Goal: Information Seeking & Learning: Find specific fact

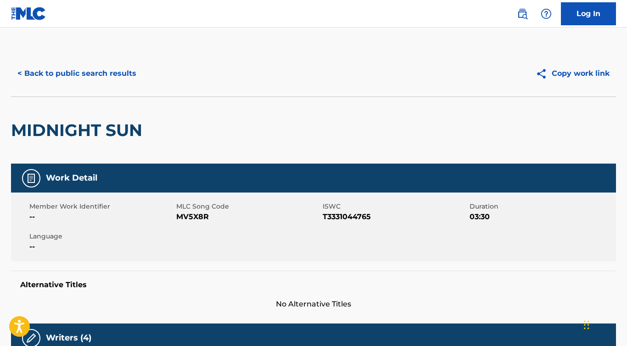
click at [118, 75] on button "< Back to public search results" at bounding box center [77, 73] width 132 height 23
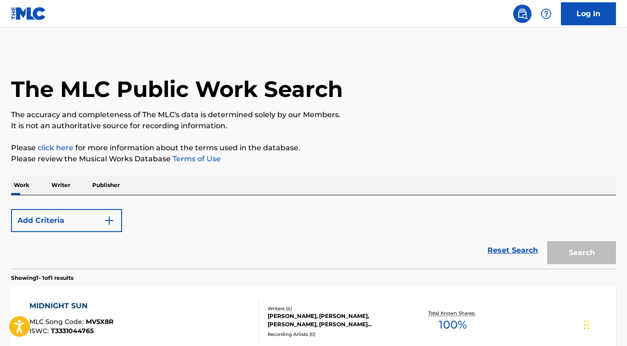
scroll to position [101, 0]
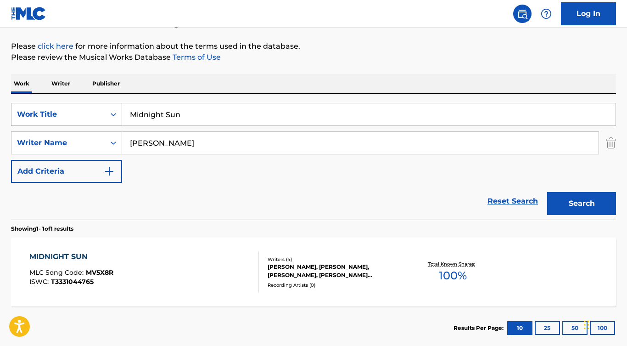
drag, startPoint x: 195, startPoint y: 114, endPoint x: 34, endPoint y: 113, distance: 160.7
click at [34, 113] on div "SearchWithCriteria7bf2918d-8b75-4c02-a93e-6578b7116757 Work Title Midnight Sun" at bounding box center [313, 114] width 605 height 23
type input "[PERSON_NAME] ESTELAR"
drag, startPoint x: 187, startPoint y: 142, endPoint x: 52, endPoint y: 141, distance: 135.5
click at [52, 141] on div "SearchWithCriteria4dbed3e0-66e1-4e89-b4fb-61bd0a59b6bb Writer Name [PERSON_NAME]" at bounding box center [313, 142] width 605 height 23
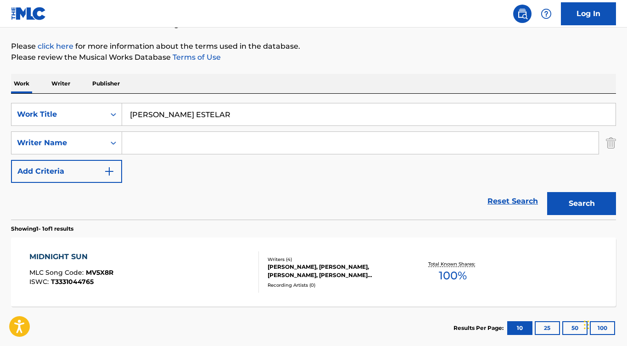
click at [566, 212] on button "Search" at bounding box center [581, 203] width 69 height 23
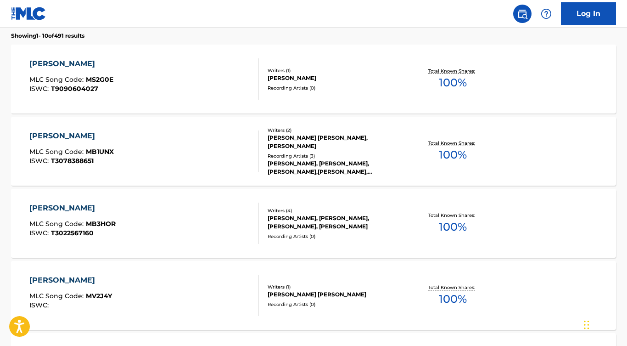
scroll to position [8, 0]
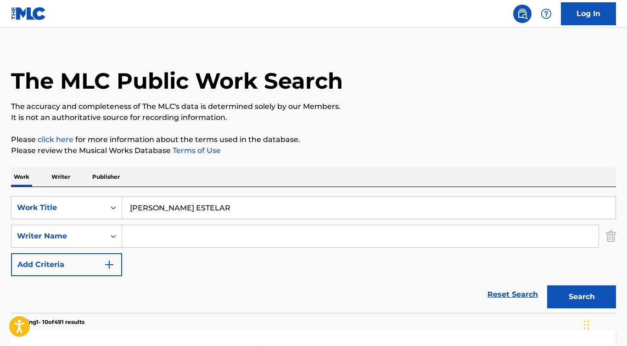
drag, startPoint x: 205, startPoint y: 202, endPoint x: 249, endPoint y: 210, distance: 44.8
click at [249, 210] on input "[PERSON_NAME] ESTELAR" at bounding box center [369, 208] width 494 height 22
paste input "These Boots Are Made for Walkin'"
type input "These Boots Are Made for Walkin'"
click at [582, 297] on button "Search" at bounding box center [581, 296] width 69 height 23
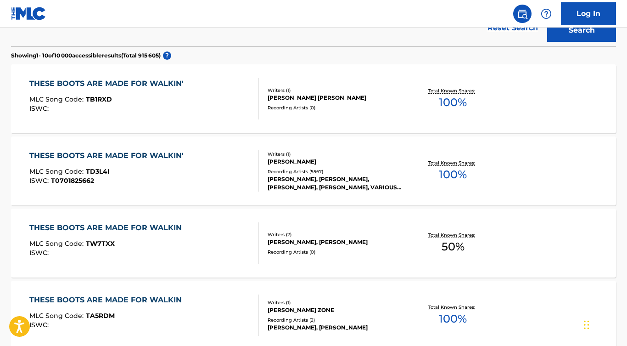
scroll to position [283, 0]
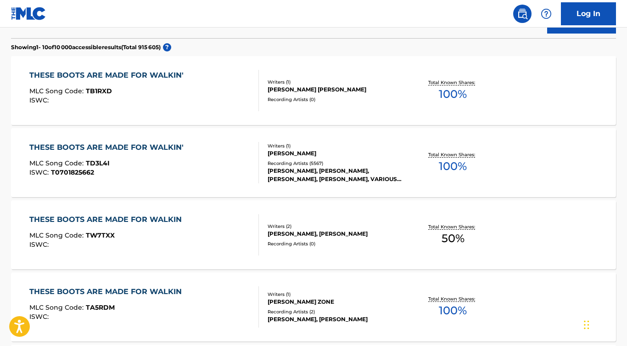
click at [175, 147] on div "THESE BOOTS ARE MADE FOR WALKIN'" at bounding box center [108, 147] width 159 height 11
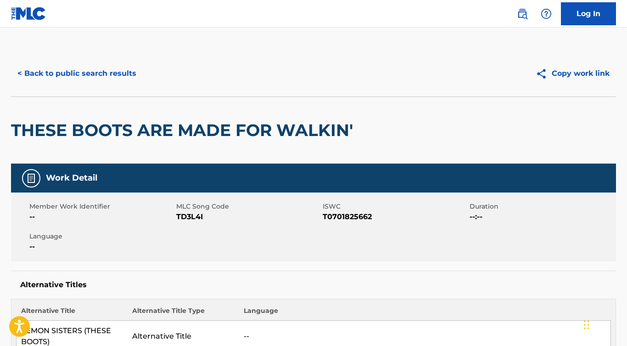
click at [113, 77] on button "< Back to public search results" at bounding box center [77, 73] width 132 height 23
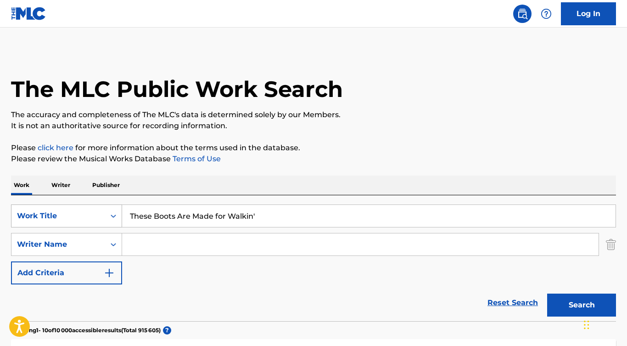
drag, startPoint x: 264, startPoint y: 212, endPoint x: 117, endPoint y: 218, distance: 148.0
click at [117, 218] on div "SearchWithCriteria7bf2918d-8b75-4c02-a93e-6578b7116757 Work Title These Boots A…" at bounding box center [313, 215] width 605 height 23
paste input "sag das zauberwort"
type input "sag das zauberwort"
click at [582, 305] on button "Search" at bounding box center [581, 304] width 69 height 23
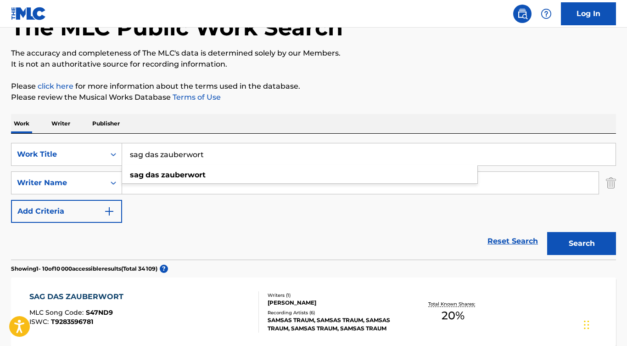
scroll to position [37, 0]
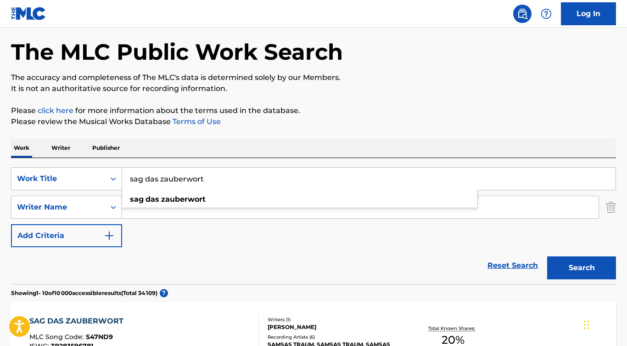
click at [170, 237] on div "SearchWithCriteria7bf2918d-8b75-4c02-a93e-6578b7116757 Work Title sag das zaube…" at bounding box center [313, 207] width 605 height 80
click at [167, 212] on input "Search Form" at bounding box center [360, 207] width 477 height 22
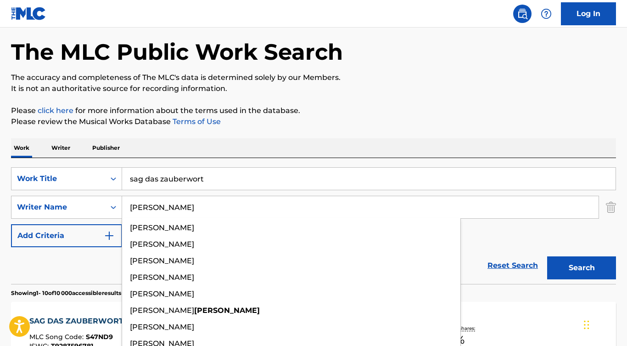
type input "[PERSON_NAME]"
click at [582, 268] on button "Search" at bounding box center [581, 267] width 69 height 23
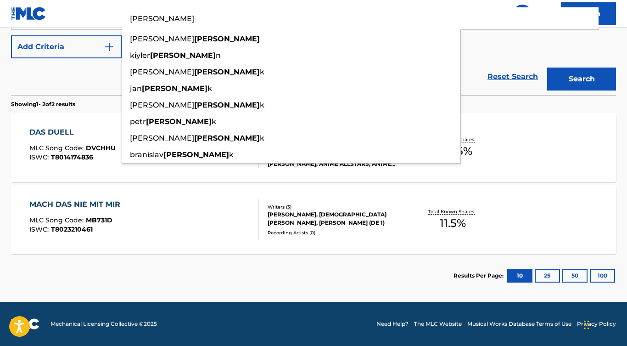
scroll to position [226, 0]
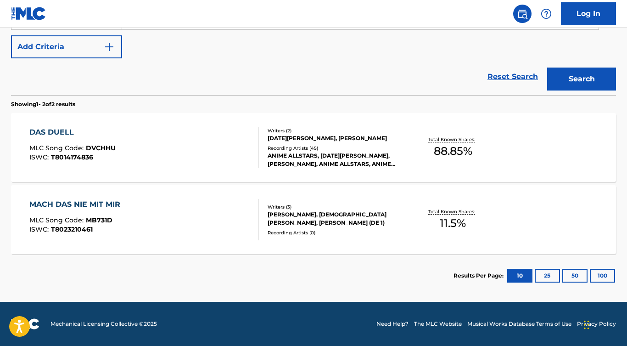
click at [173, 227] on div "MACH DAS NIE MIT MIR MLC Song Code : MB731D ISWC : T8023210461" at bounding box center [144, 219] width 230 height 41
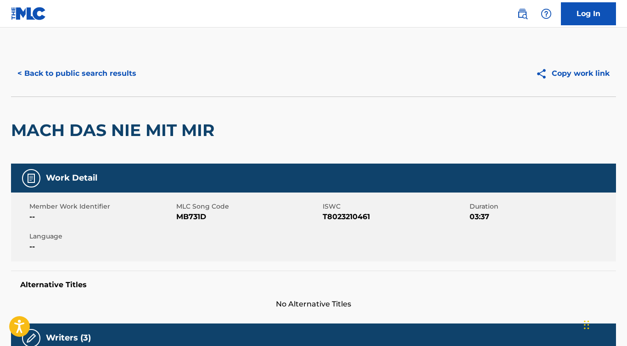
click at [129, 65] on button "< Back to public search results" at bounding box center [77, 73] width 132 height 23
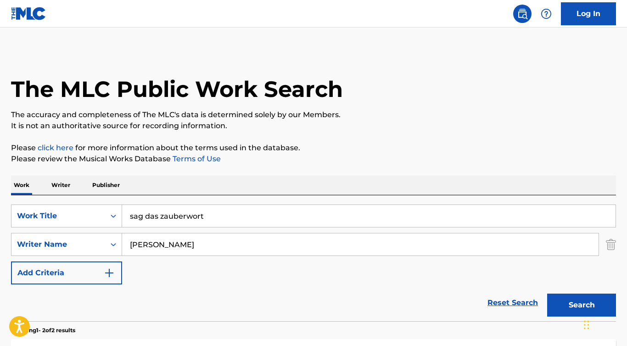
scroll to position [174, 0]
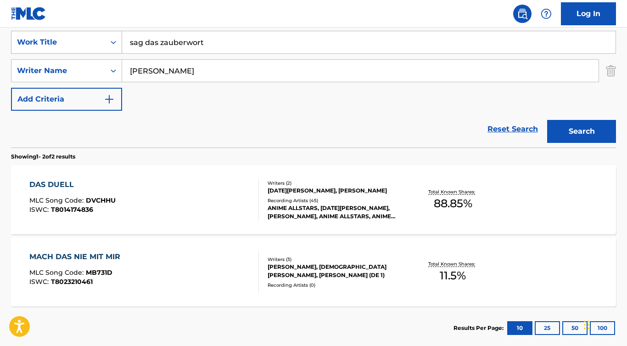
drag, startPoint x: 181, startPoint y: 79, endPoint x: 50, endPoint y: 52, distance: 134.2
click at [50, 52] on div "SearchWithCriteria7bf2918d-8b75-4c02-a93e-6578b7116757 Work Title sag das zaube…" at bounding box center [313, 71] width 605 height 80
click at [582, 131] on button "Search" at bounding box center [581, 131] width 69 height 23
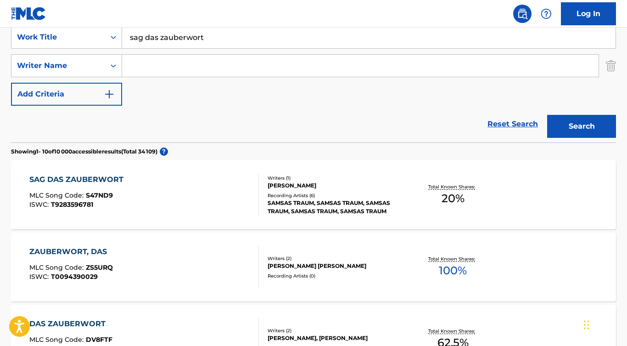
scroll to position [181, 0]
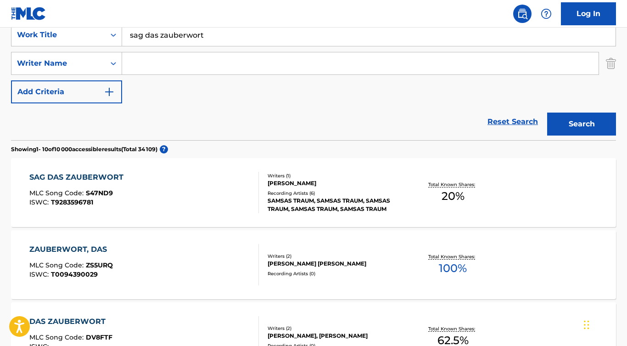
click at [120, 177] on div "SAG DAS ZAUBERWORT" at bounding box center [78, 177] width 99 height 11
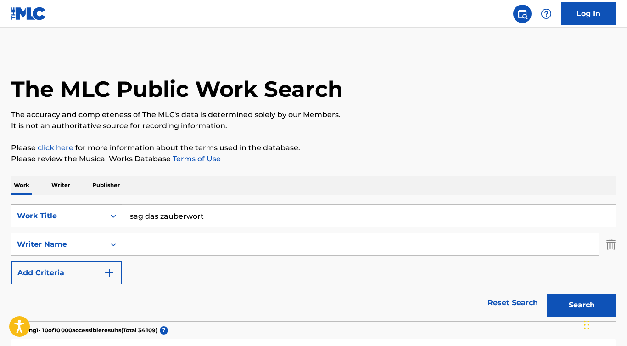
drag, startPoint x: 210, startPoint y: 219, endPoint x: 109, endPoint y: 219, distance: 101.5
click at [109, 219] on div "SearchWithCriteria7bf2918d-8b75-4c02-a93e-6578b7116757 Work Title sag das zaube…" at bounding box center [313, 215] width 605 height 23
type input "R"
click at [180, 217] on input "TEHE BANJOMAN" at bounding box center [369, 216] width 494 height 22
type input "TEHE BANJO MAN"
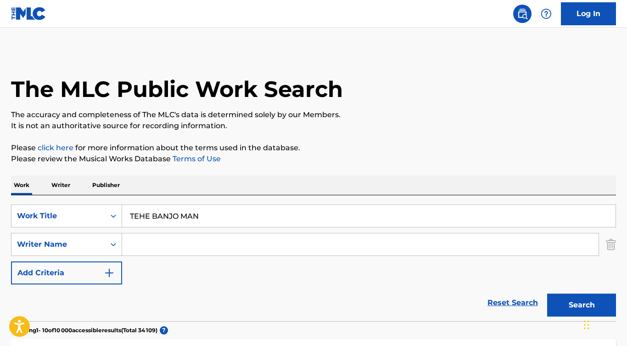
click at [174, 238] on input "Search Form" at bounding box center [360, 244] width 477 height 22
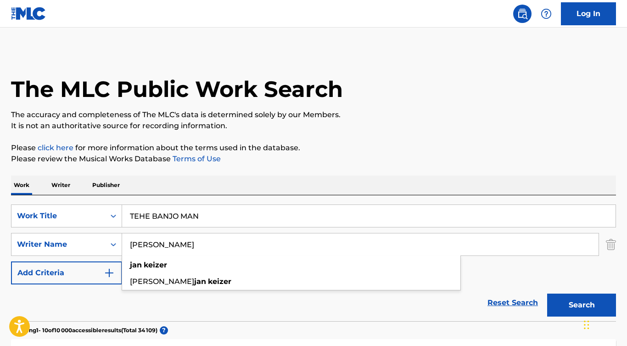
type input "[PERSON_NAME]"
click at [582, 305] on button "Search" at bounding box center [581, 304] width 69 height 23
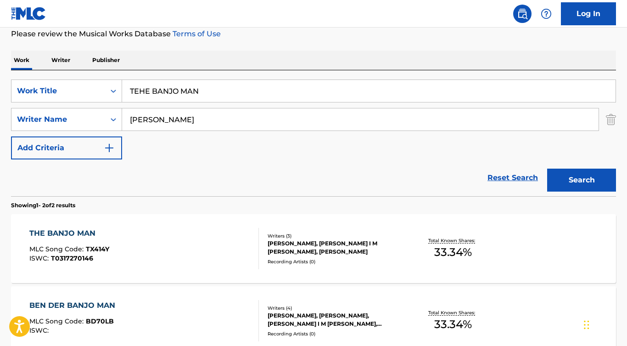
scroll to position [141, 0]
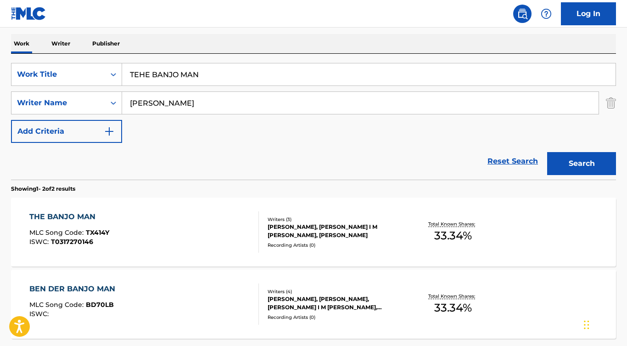
click at [83, 215] on div "THE BANJO MAN" at bounding box center [69, 216] width 80 height 11
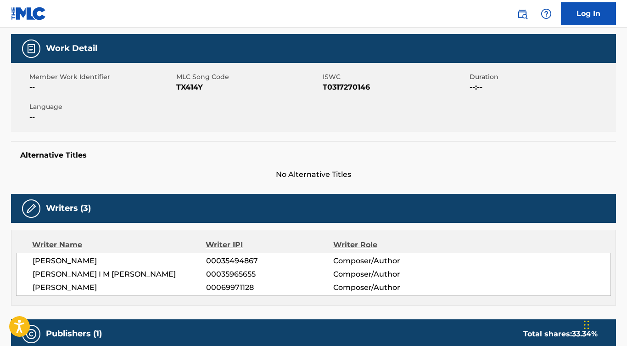
scroll to position [138, 0]
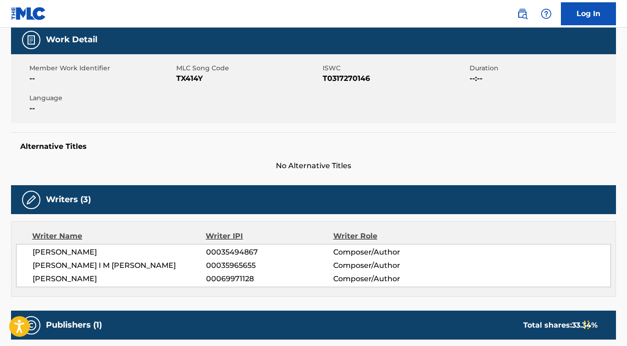
drag, startPoint x: 147, startPoint y: 254, endPoint x: 31, endPoint y: 252, distance: 116.7
click at [31, 252] on div "[PERSON_NAME] 00035494867 Composer/Author [PERSON_NAME] I M [PERSON_NAME] 00035…" at bounding box center [313, 265] width 595 height 43
copy span "[PERSON_NAME]"
drag, startPoint x: 148, startPoint y: 264, endPoint x: 24, endPoint y: 265, distance: 124.4
click at [24, 265] on div "[PERSON_NAME] 00035494867 Composer/Author [PERSON_NAME] I M [PERSON_NAME] 00035…" at bounding box center [313, 265] width 595 height 43
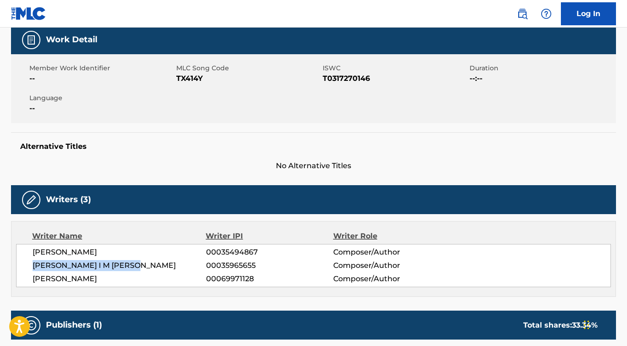
copy span "[PERSON_NAME] I M [PERSON_NAME]"
drag, startPoint x: 99, startPoint y: 276, endPoint x: 28, endPoint y: 276, distance: 70.7
click at [28, 276] on div "[PERSON_NAME] 00035494867 Composer/Author [PERSON_NAME] I M [PERSON_NAME] 00035…" at bounding box center [313, 265] width 595 height 43
copy span "[PERSON_NAME]"
drag, startPoint x: 209, startPoint y: 79, endPoint x: 178, endPoint y: 79, distance: 31.7
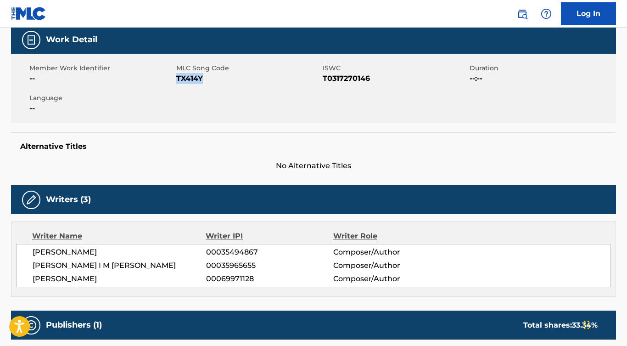
click at [178, 79] on span "TX414Y" at bounding box center [248, 78] width 145 height 11
copy span "TX414Y"
drag, startPoint x: 374, startPoint y: 80, endPoint x: 324, endPoint y: 79, distance: 50.1
click at [324, 79] on span "T0317270146" at bounding box center [395, 78] width 145 height 11
copy span "T0317270146"
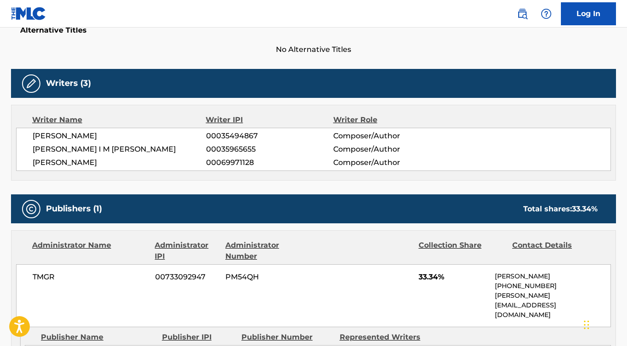
scroll to position [286, 0]
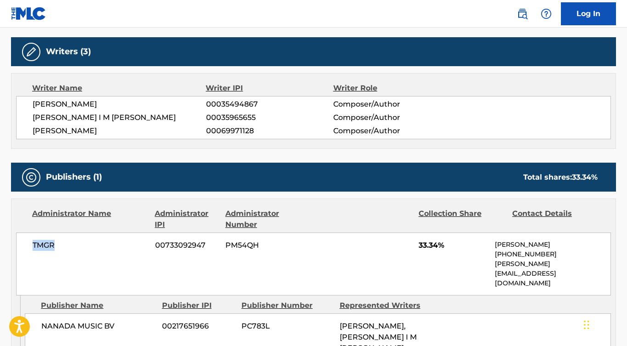
drag, startPoint x: 92, startPoint y: 255, endPoint x: 28, endPoint y: 244, distance: 64.8
click at [28, 244] on div "TMGR 00733092947 PM54QH 33.34% [PERSON_NAME] [PHONE_NUMBER] [PERSON_NAME][EMAIL…" at bounding box center [313, 263] width 595 height 63
copy span "TMGR"
drag, startPoint x: 116, startPoint y: 307, endPoint x: 40, endPoint y: 305, distance: 75.3
click at [40, 313] on div "NANADA MUSIC BV 00217651966 PC783L [PERSON_NAME], [PERSON_NAME] I M [PERSON_NAM…" at bounding box center [318, 342] width 586 height 59
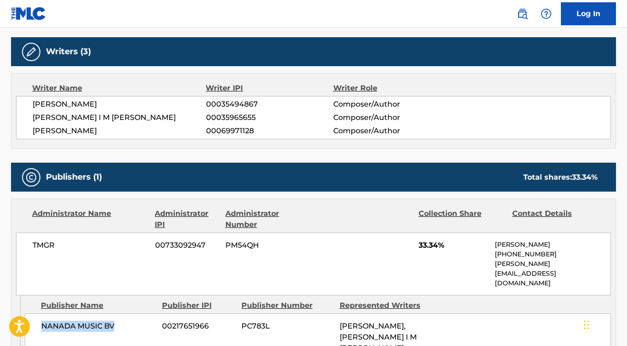
copy span "NANADA MUSIC BV"
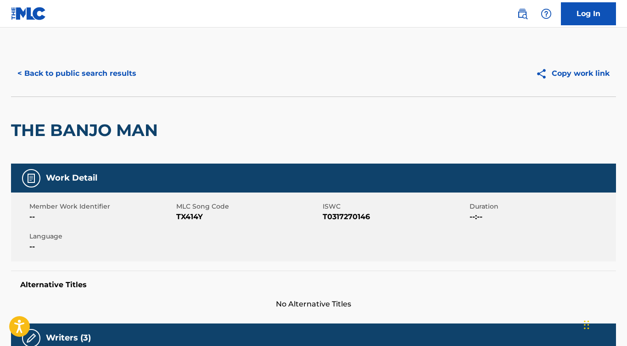
click at [124, 77] on button "< Back to public search results" at bounding box center [77, 73] width 132 height 23
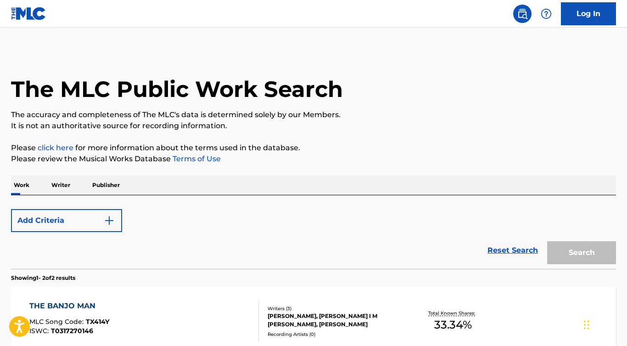
scroll to position [141, 0]
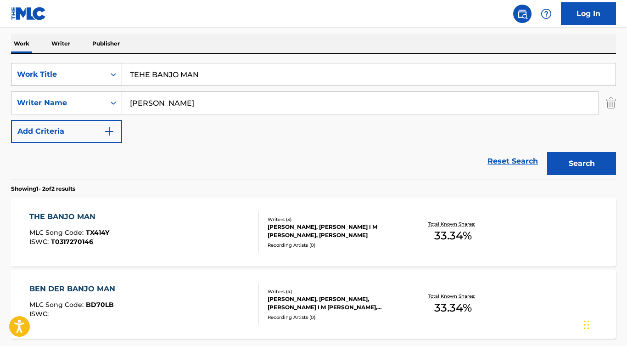
drag, startPoint x: 203, startPoint y: 74, endPoint x: 97, endPoint y: 74, distance: 105.6
click at [97, 74] on div "SearchWithCriteria7bf2918d-8b75-4c02-a93e-6578b7116757 Work Title TEHE BANJO MAN" at bounding box center [313, 74] width 605 height 23
paste input "Love & Affection"
type input "Love & Affection"
click at [155, 44] on div "Work Writer Publisher" at bounding box center [313, 43] width 605 height 19
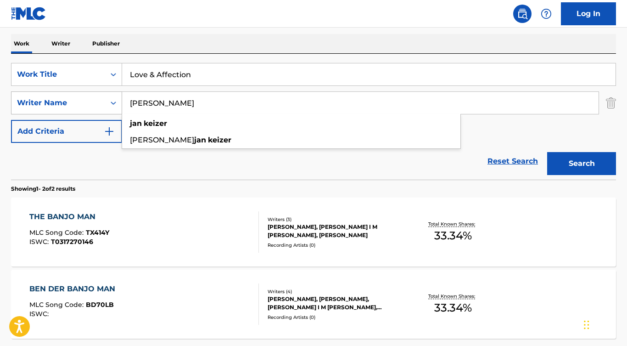
drag, startPoint x: 178, startPoint y: 110, endPoint x: 90, endPoint y: 99, distance: 88.8
click at [90, 99] on div "SearchWithCriteria4dbed3e0-66e1-4e89-b4fb-61bd0a59b6bb Writer Name [PERSON_NAME…" at bounding box center [313, 102] width 605 height 23
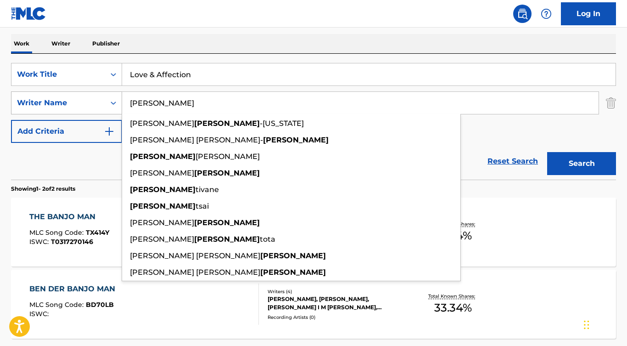
click at [582, 163] on button "Search" at bounding box center [581, 163] width 69 height 23
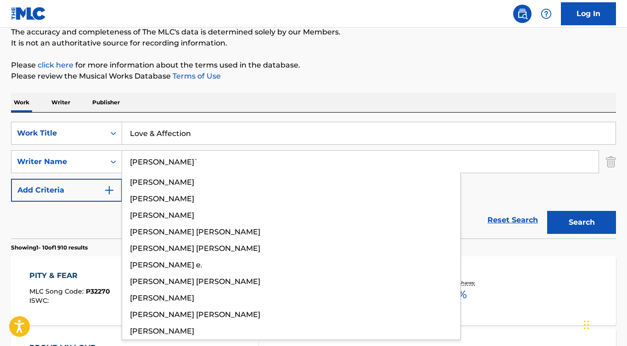
type input "[PERSON_NAME]"
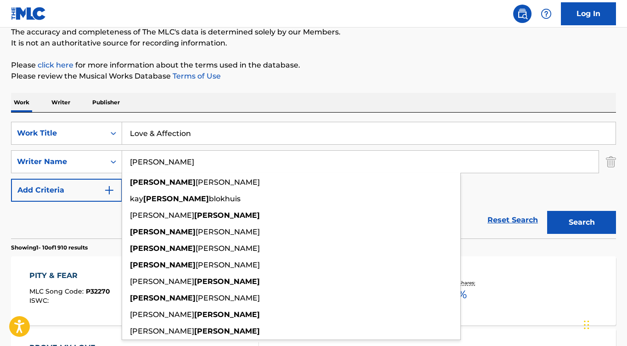
click at [582, 222] on button "Search" at bounding box center [581, 222] width 69 height 23
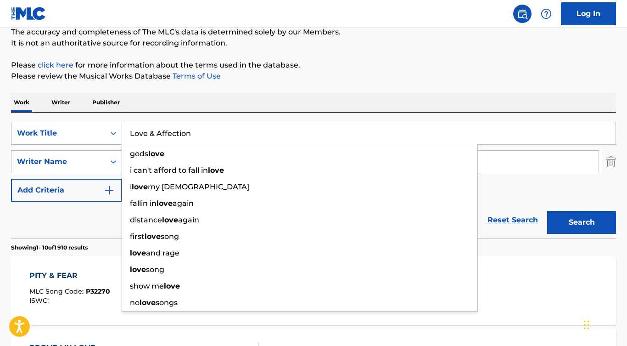
drag, startPoint x: 207, startPoint y: 138, endPoint x: 91, endPoint y: 131, distance: 115.9
click at [91, 130] on div "SearchWithCriteria7bf2918d-8b75-4c02-a93e-6578b7116757 Work Title Love & Affect…" at bounding box center [313, 133] width 605 height 23
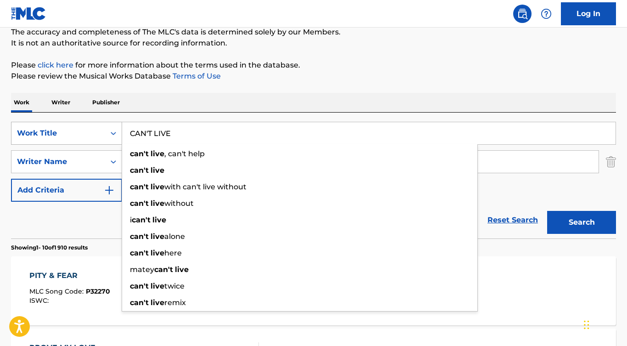
type input "CAN'T LIVE"
click at [582, 222] on button "Search" at bounding box center [581, 222] width 69 height 23
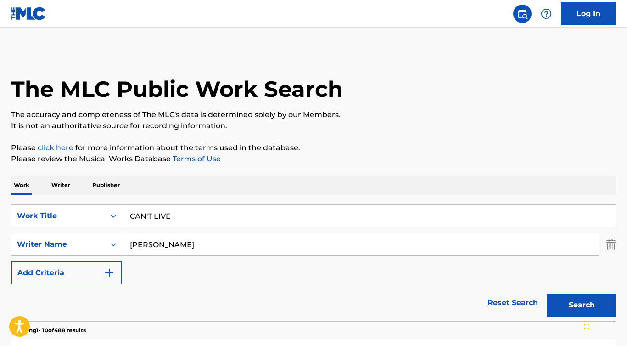
scroll to position [0, 0]
drag, startPoint x: 173, startPoint y: 246, endPoint x: 83, endPoint y: 242, distance: 90.5
click at [83, 242] on div "SearchWithCriteria4dbed3e0-66e1-4e89-b4fb-61bd0a59b6bb Writer Name [PERSON_NAME]" at bounding box center [313, 244] width 605 height 23
drag, startPoint x: 186, startPoint y: 221, endPoint x: 87, endPoint y: 210, distance: 99.8
click at [87, 210] on div "SearchWithCriteria7bf2918d-8b75-4c02-a93e-6578b7116757 Work Title CAN'T LIVE" at bounding box center [313, 215] width 605 height 23
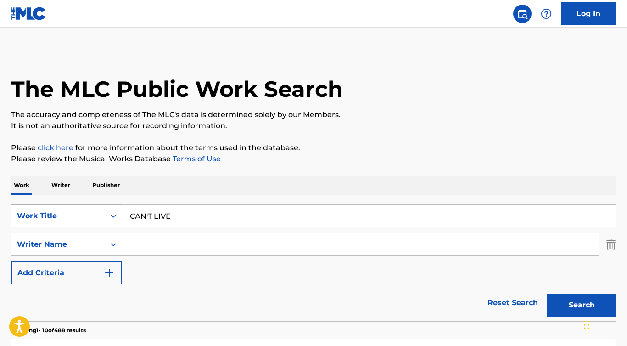
paste input "(Can't Live Without Your) Love & Affection"
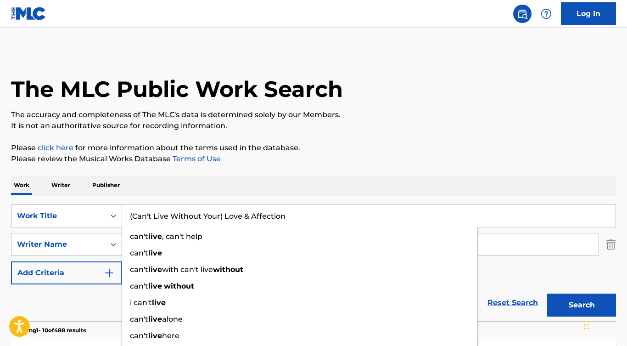
type input "(Can't Live Without Your) Love & Affection"
click at [582, 305] on button "Search" at bounding box center [581, 304] width 69 height 23
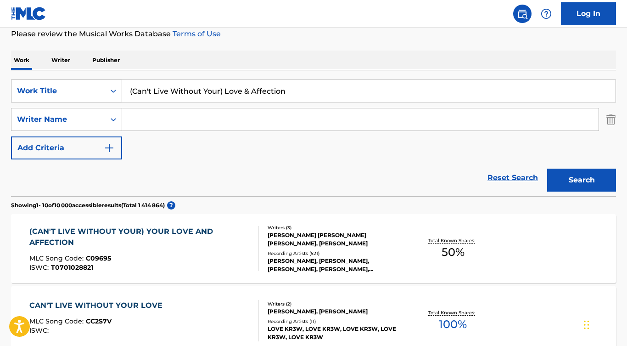
scroll to position [126, 0]
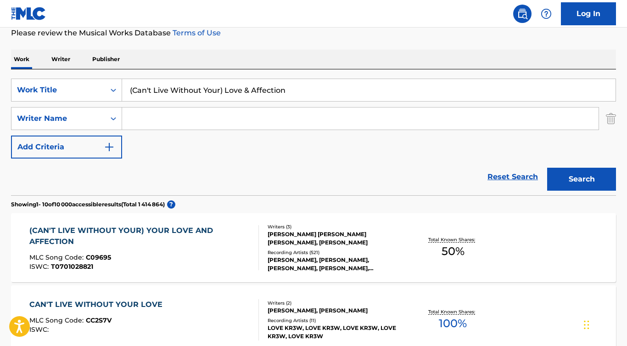
click at [100, 226] on div "(CAN'T LIVE WITHOUT YOUR) YOUR LOVE AND AFFECTION" at bounding box center [140, 236] width 222 height 22
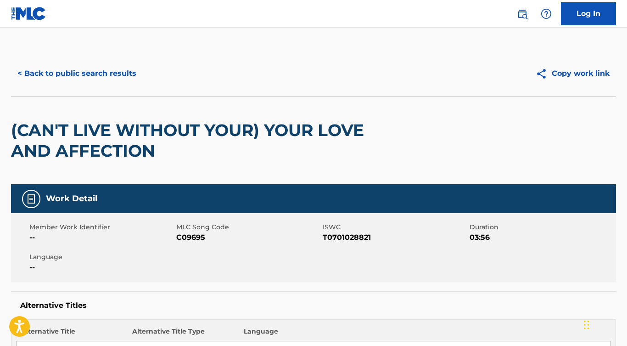
scroll to position [0, 0]
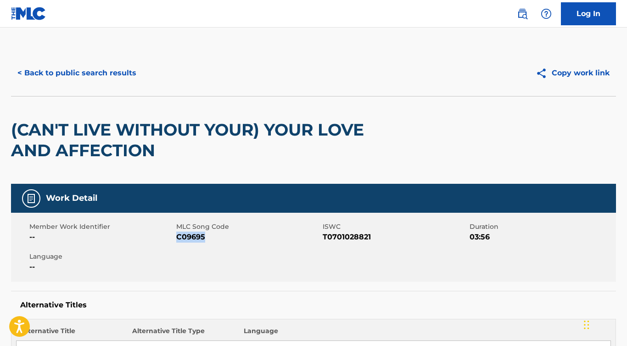
drag, startPoint x: 213, startPoint y: 236, endPoint x: 176, endPoint y: 236, distance: 36.3
click at [176, 236] on span "C09695" at bounding box center [248, 236] width 145 height 11
copy span "C09695"
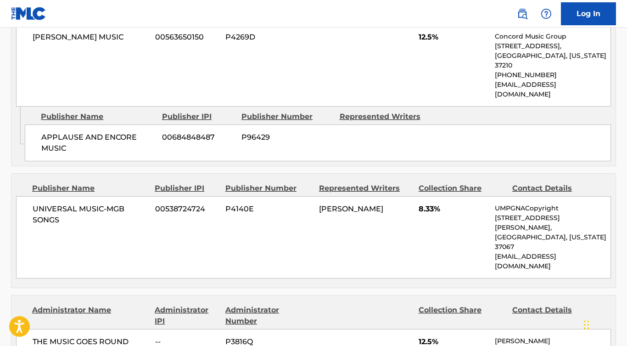
scroll to position [841, 0]
